Goal: Book appointment/travel/reservation

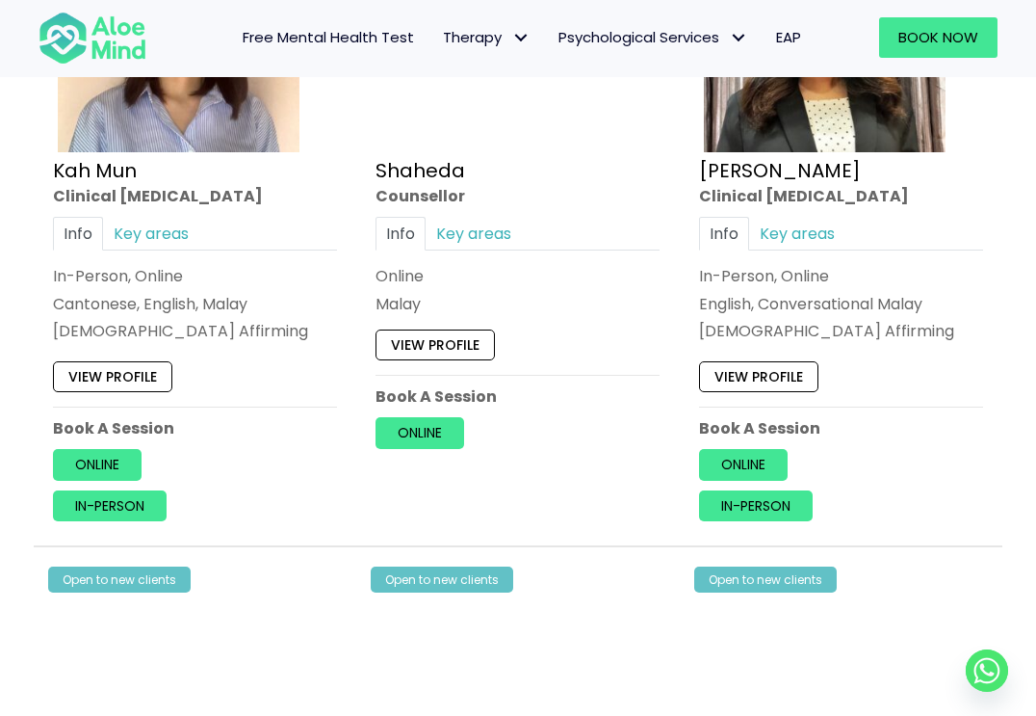
scroll to position [1226, 0]
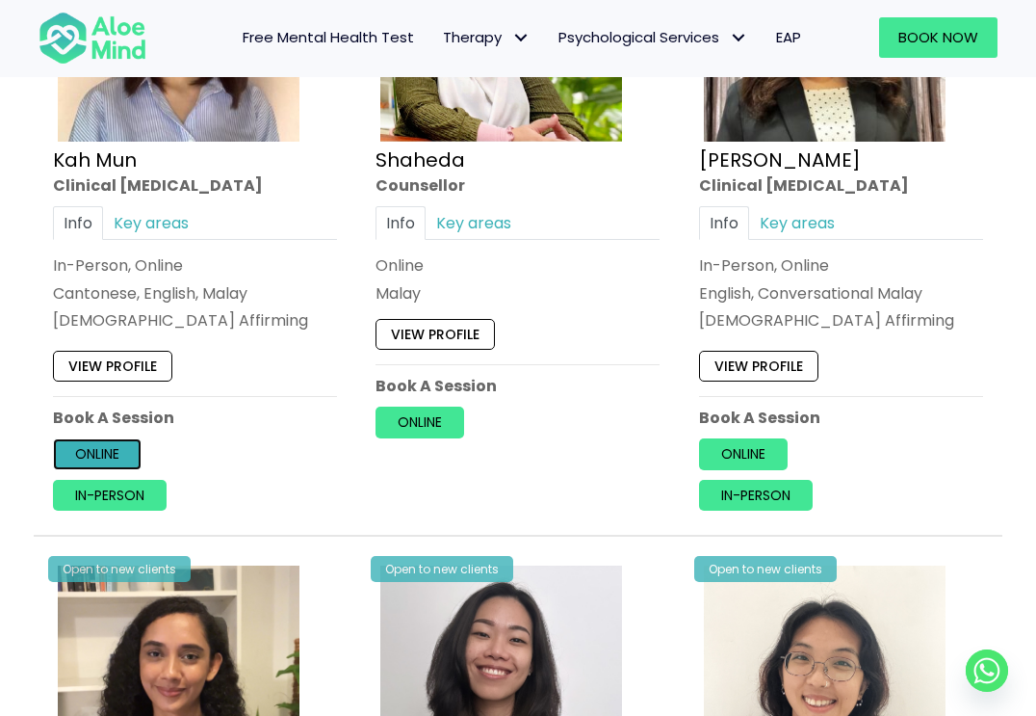
click at [110, 451] on link "Online" at bounding box center [97, 453] width 89 height 31
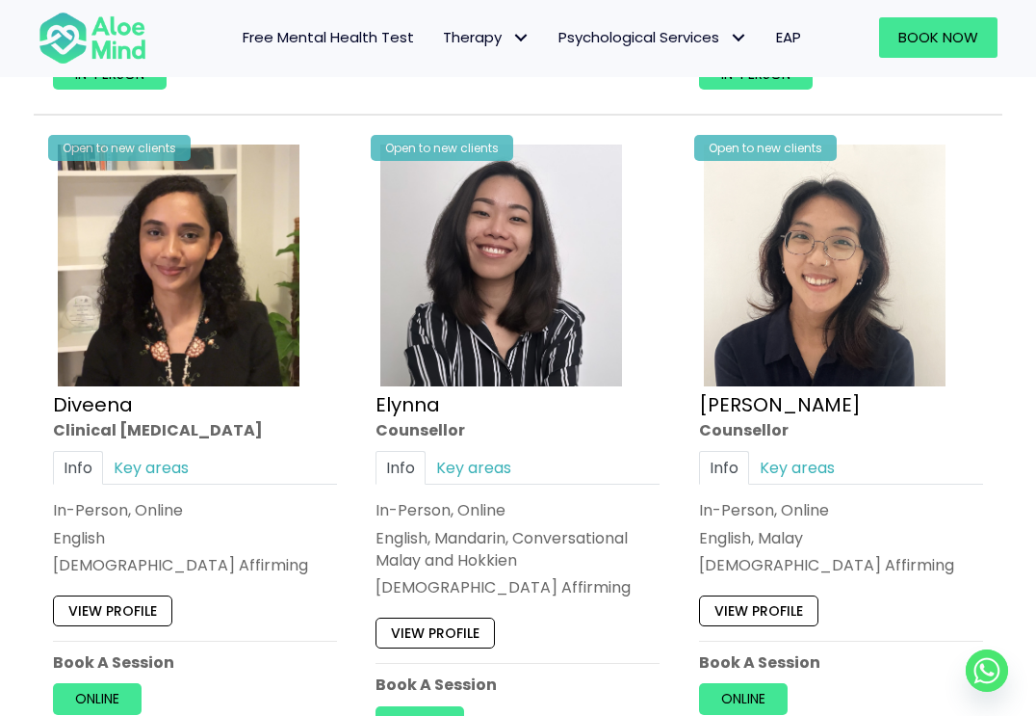
scroll to position [1584, 0]
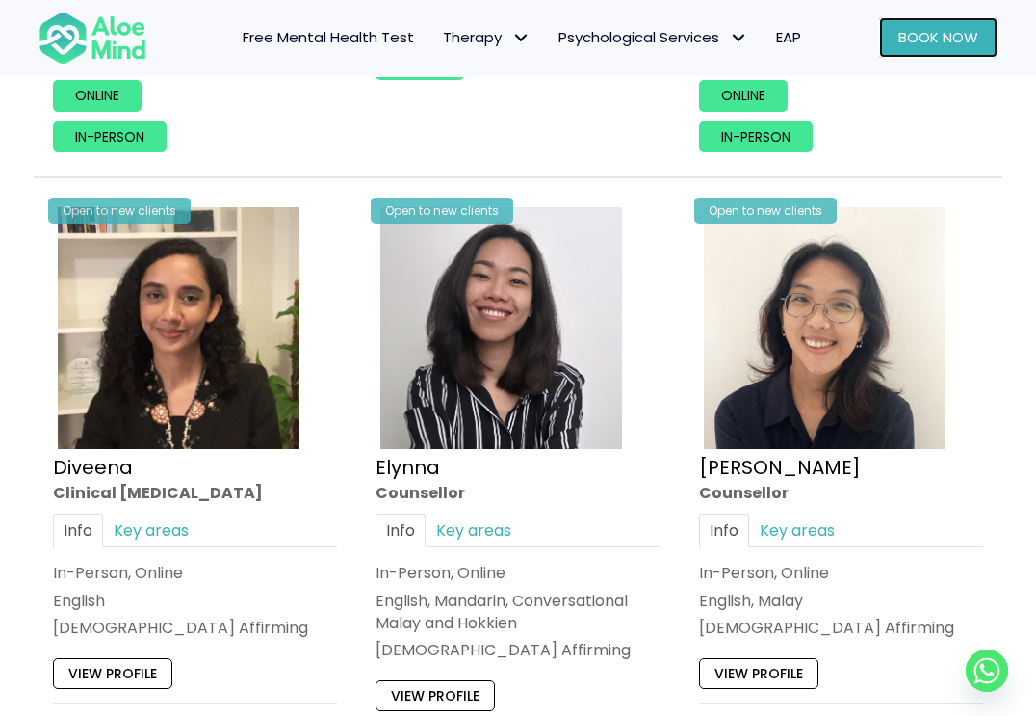
click at [921, 34] on span "Book Now" at bounding box center [938, 37] width 80 height 20
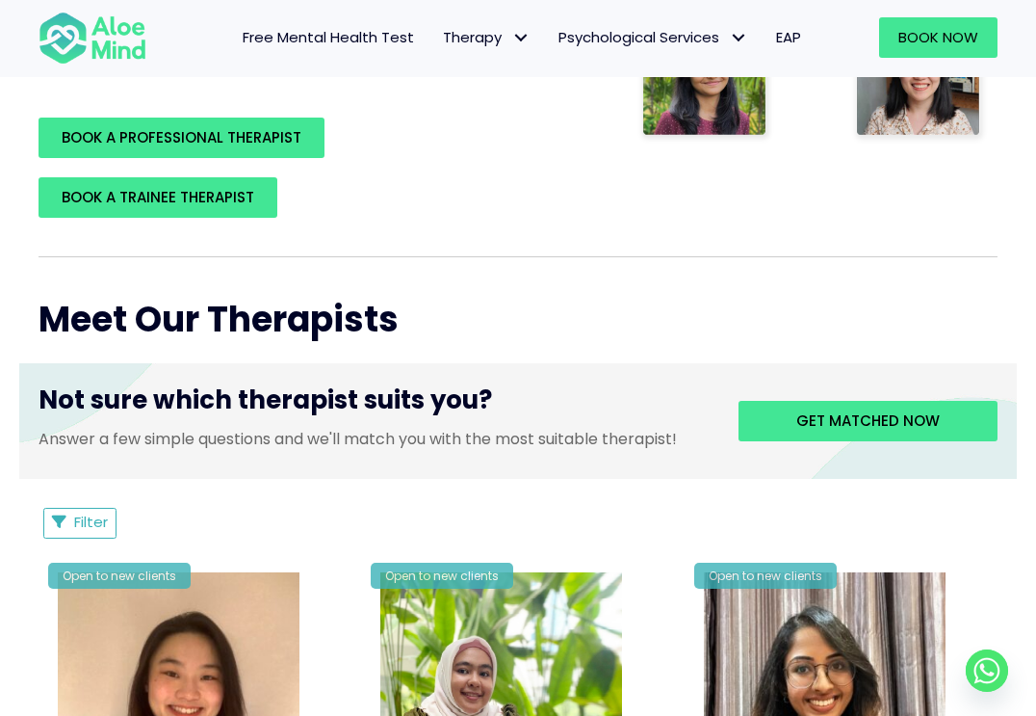
scroll to position [664, 0]
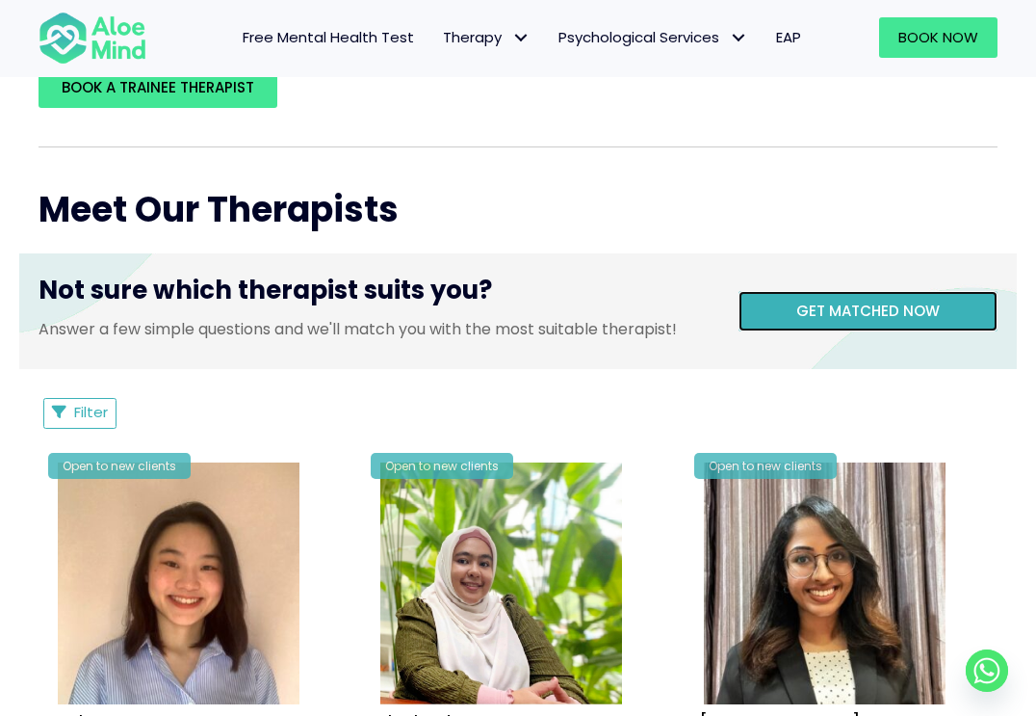
click at [817, 311] on span "Get matched now" at bounding box center [867, 310] width 143 height 20
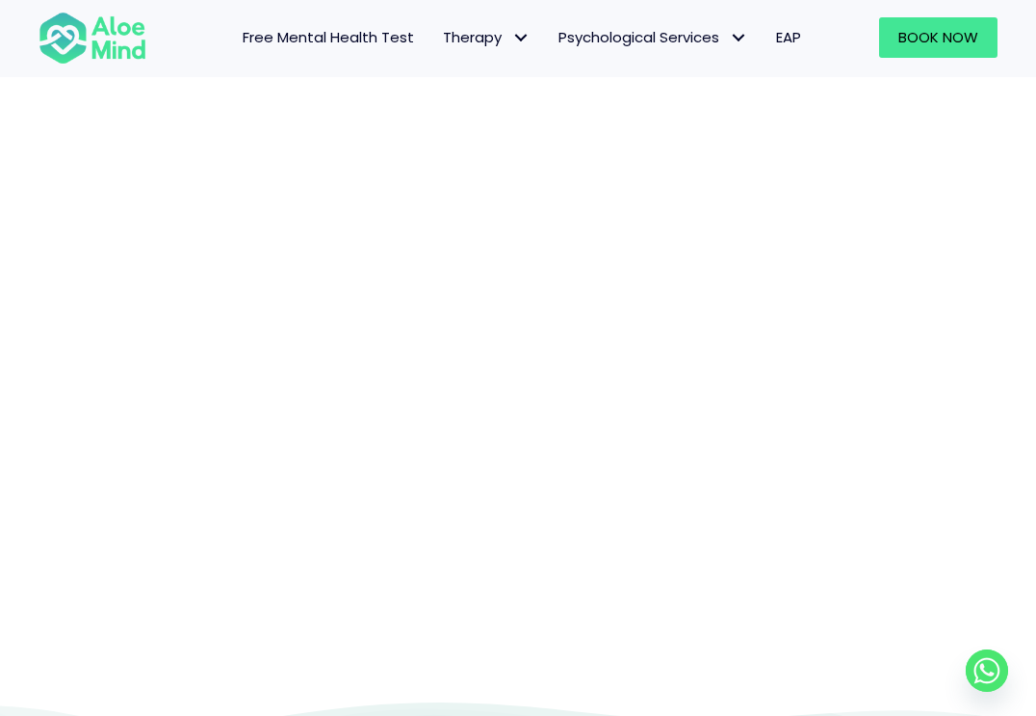
scroll to position [292, 0]
